Goal: Task Accomplishment & Management: Use online tool/utility

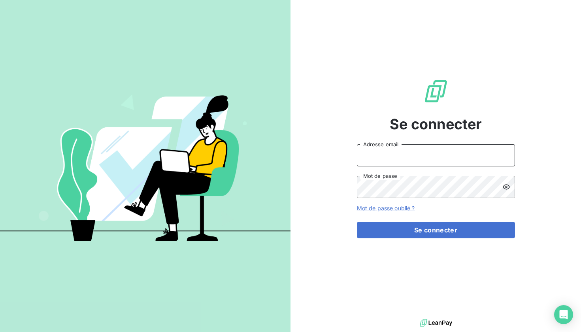
type input "[EMAIL_ADDRESS][DOMAIN_NAME]"
click at [435, 230] on button "Se connecter" at bounding box center [436, 230] width 158 height 17
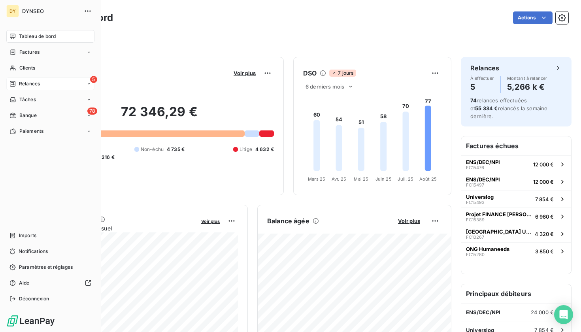
click at [34, 83] on span "Relances" at bounding box center [29, 83] width 21 height 7
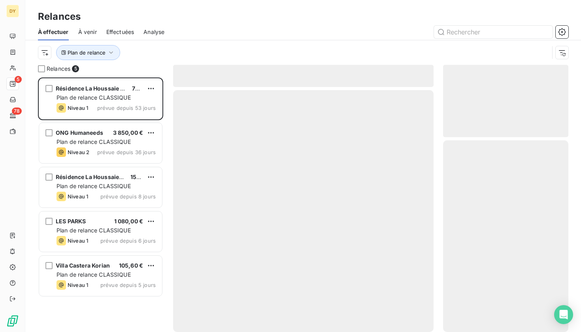
scroll to position [254, 126]
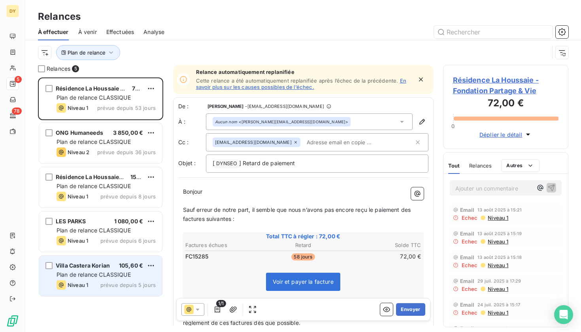
click at [101, 276] on span "Plan de relance CLASSIQUE" at bounding box center [94, 274] width 74 height 7
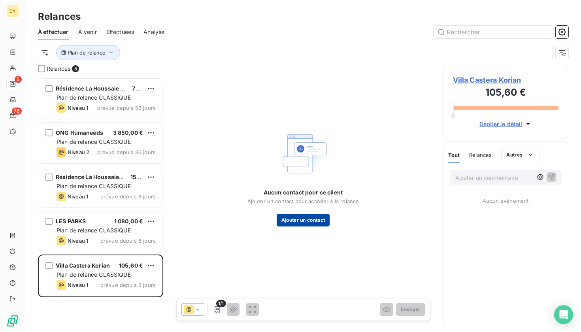
click at [301, 218] on button "Ajouter un contact" at bounding box center [303, 220] width 53 height 13
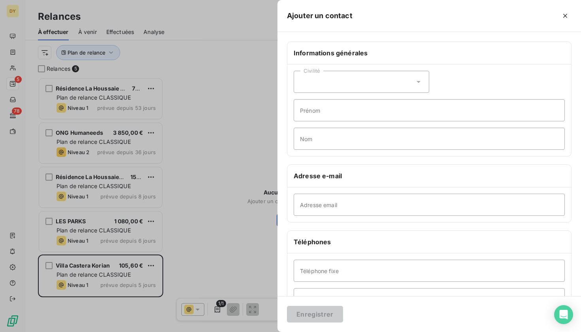
click at [247, 178] on div at bounding box center [290, 166] width 581 height 332
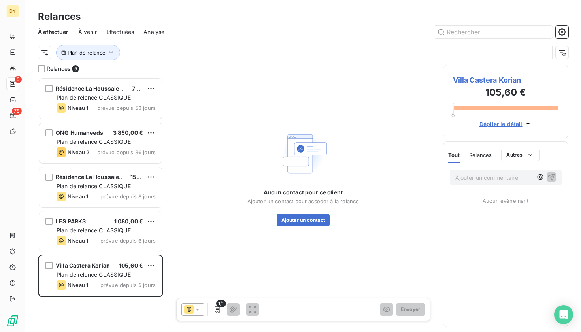
click at [496, 82] on span "Villa Castera Korian" at bounding box center [506, 80] width 106 height 11
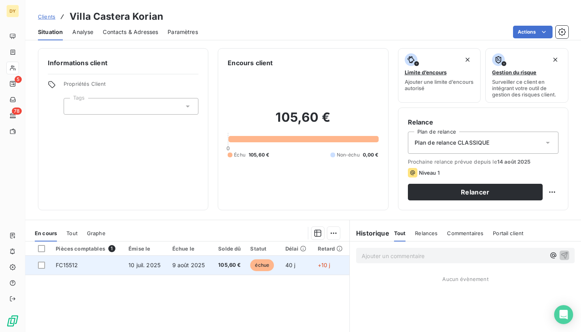
click at [162, 262] on td "10 juil. 2025" at bounding box center [146, 265] width 44 height 19
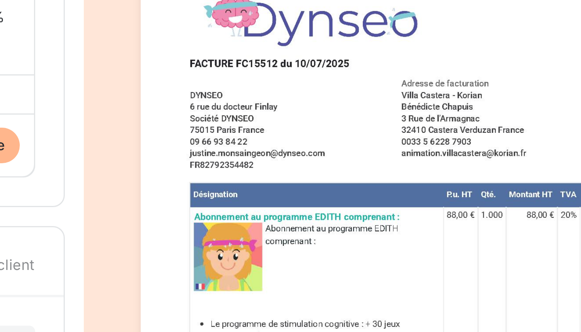
drag, startPoint x: 177, startPoint y: 47, endPoint x: 166, endPoint y: 47, distance: 10.7
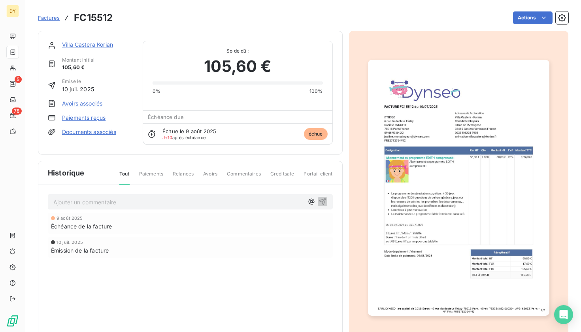
click at [82, 46] on link "Villa Castera Korian" at bounding box center [87, 44] width 51 height 7
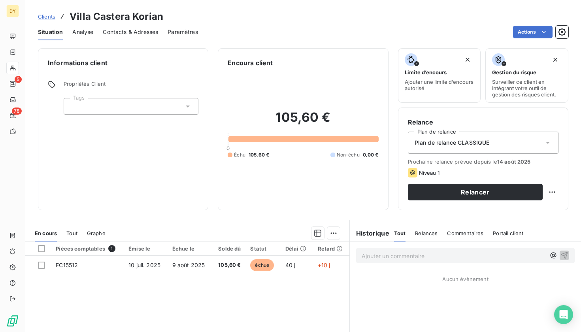
click at [122, 33] on span "Contacts & Adresses" at bounding box center [130, 32] width 55 height 8
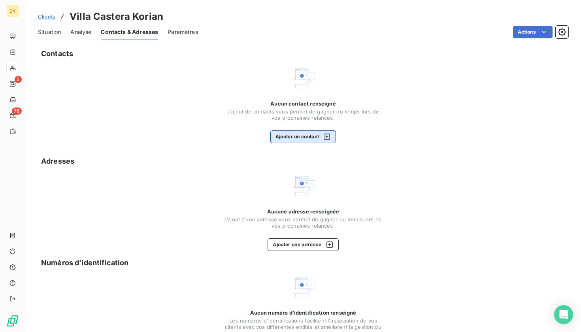
click at [311, 142] on button "Ajouter un contact" at bounding box center [303, 136] width 66 height 13
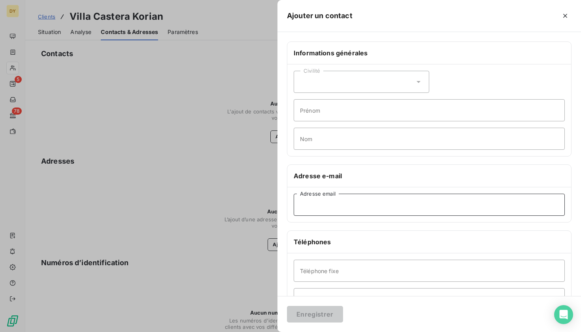
paste input "animation.villacastera@korian.fr"
type input "animation.villacastera@korian.fr"
click at [315, 317] on button "Enregistrer" at bounding box center [315, 314] width 56 height 17
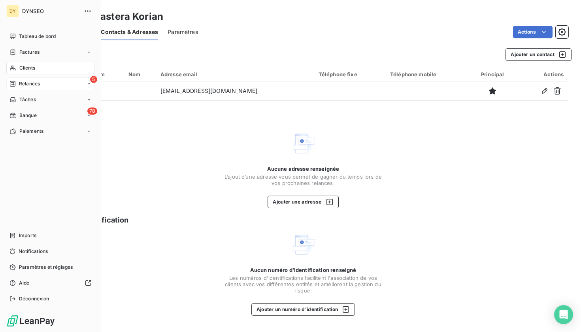
click at [39, 81] on span "Relances" at bounding box center [29, 83] width 21 height 7
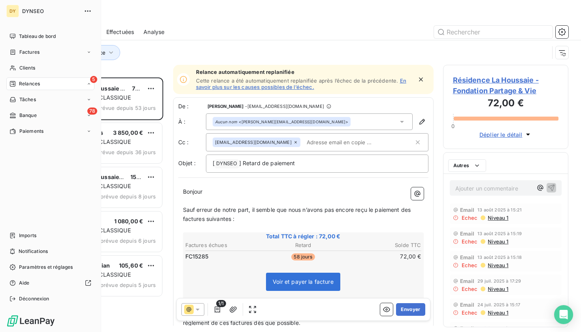
scroll to position [254, 126]
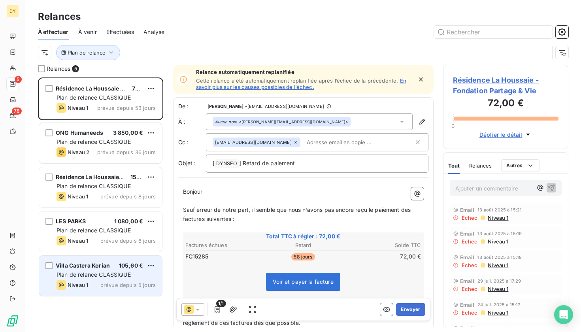
click at [122, 268] on span "105,60 €" at bounding box center [131, 265] width 24 height 7
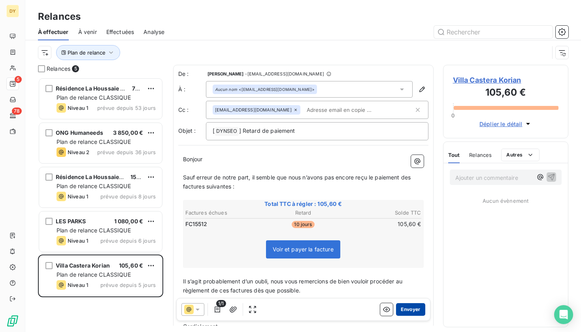
click at [412, 308] on button "Envoyer" at bounding box center [410, 309] width 29 height 13
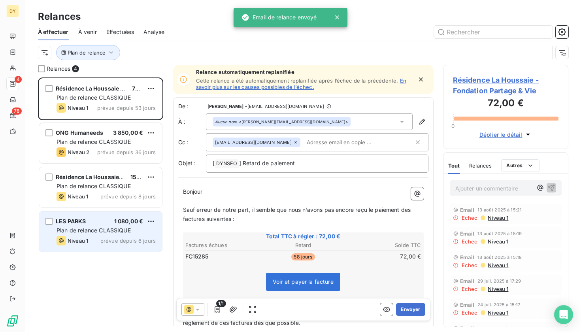
click at [121, 235] on div "LES PARKS 1 080,00 € Plan de relance CLASSIQUE Niveau 1 prévue depuis 6 jours" at bounding box center [100, 231] width 123 height 40
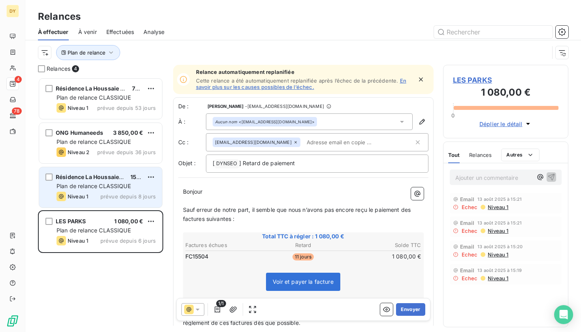
click at [113, 186] on span "Plan de relance CLASSIQUE" at bounding box center [94, 186] width 74 height 7
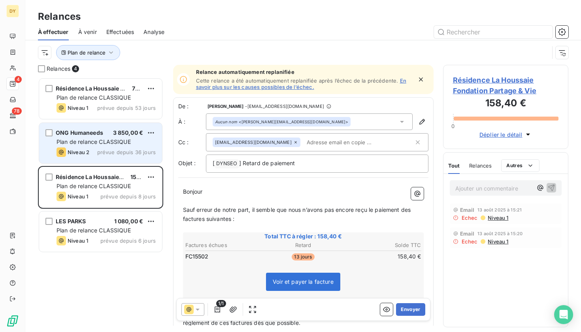
click at [106, 147] on div "ONG Humaneeds 3 850,00 € Plan de relance CLASSIQUE Niveau 2 prévue depuis 36 jo…" at bounding box center [100, 143] width 123 height 40
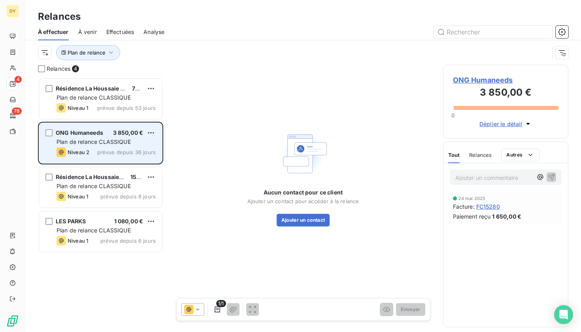
click at [123, 149] on span "prévue depuis 36 jours" at bounding box center [126, 152] width 58 height 6
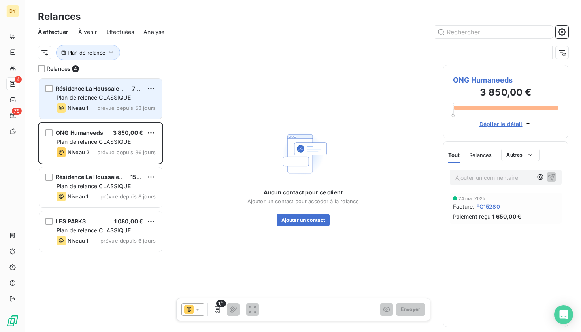
click at [116, 101] on div "Plan de relance CLASSIQUE" at bounding box center [106, 98] width 99 height 8
